Goal: Task Accomplishment & Management: Use online tool/utility

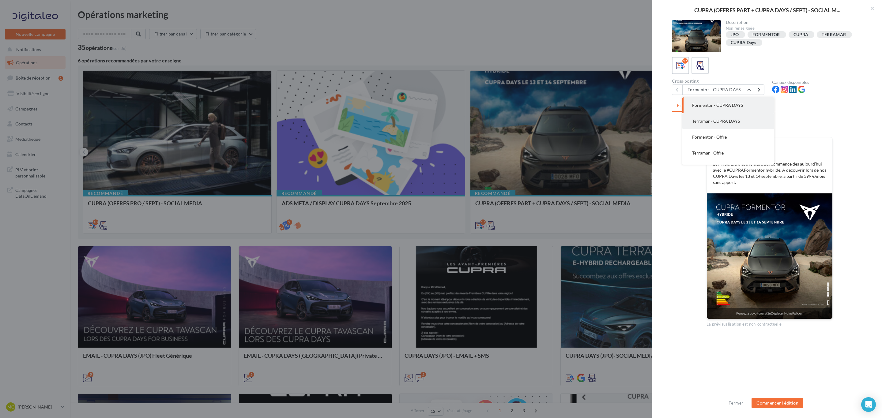
click at [746, 119] on button "Terramar - CUPRA DAYS" at bounding box center [728, 121] width 92 height 16
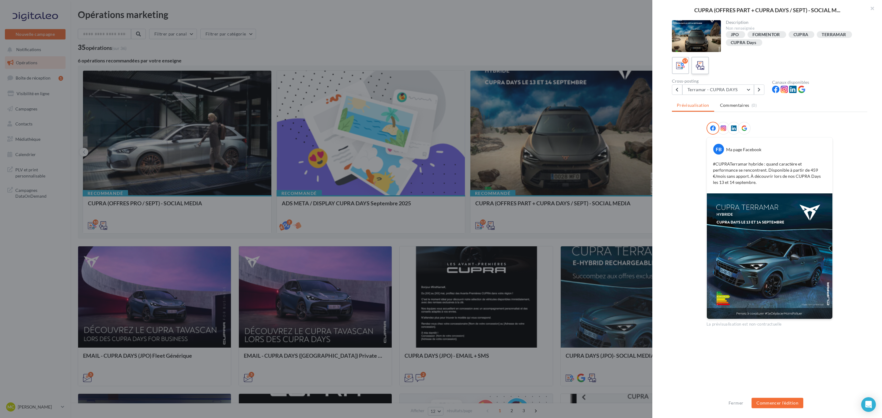
click at [706, 63] on label at bounding box center [699, 65] width 17 height 17
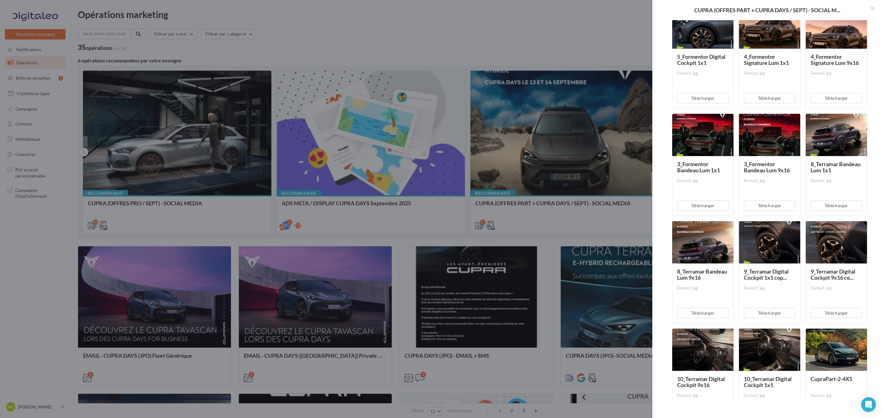
scroll to position [459, 0]
